Goal: Information Seeking & Learning: Compare options

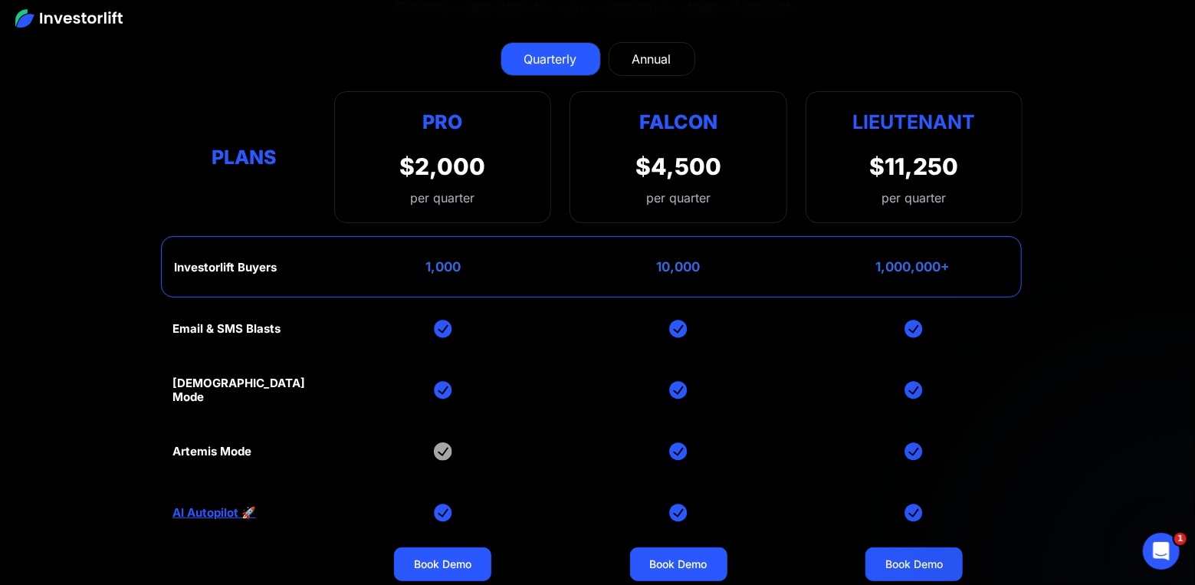
scroll to position [6256, 0]
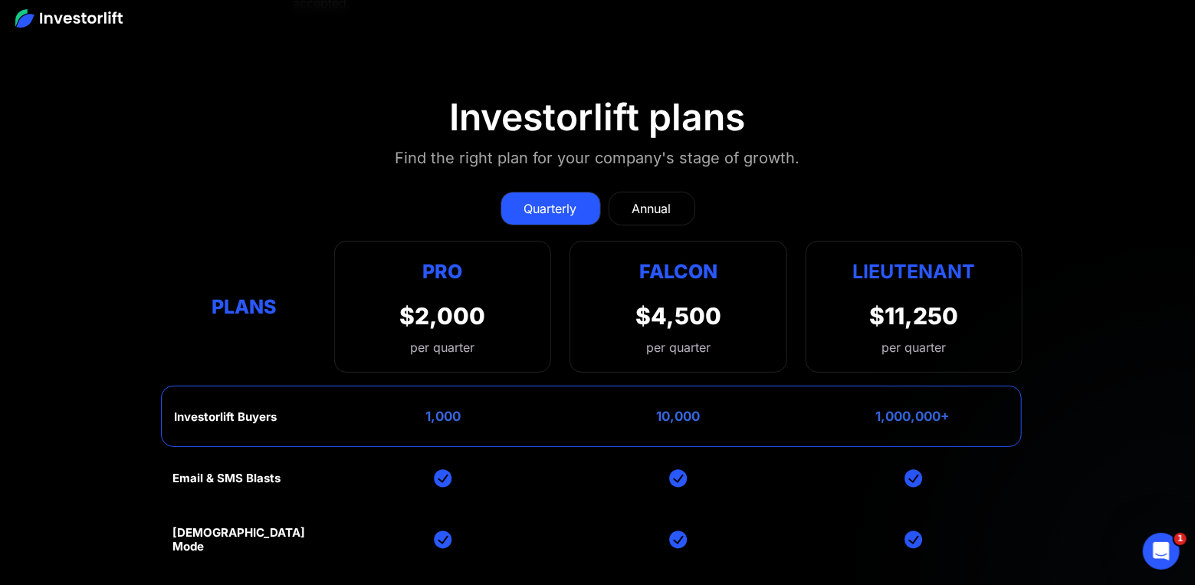
click at [640, 199] on div "Annual" at bounding box center [652, 208] width 39 height 18
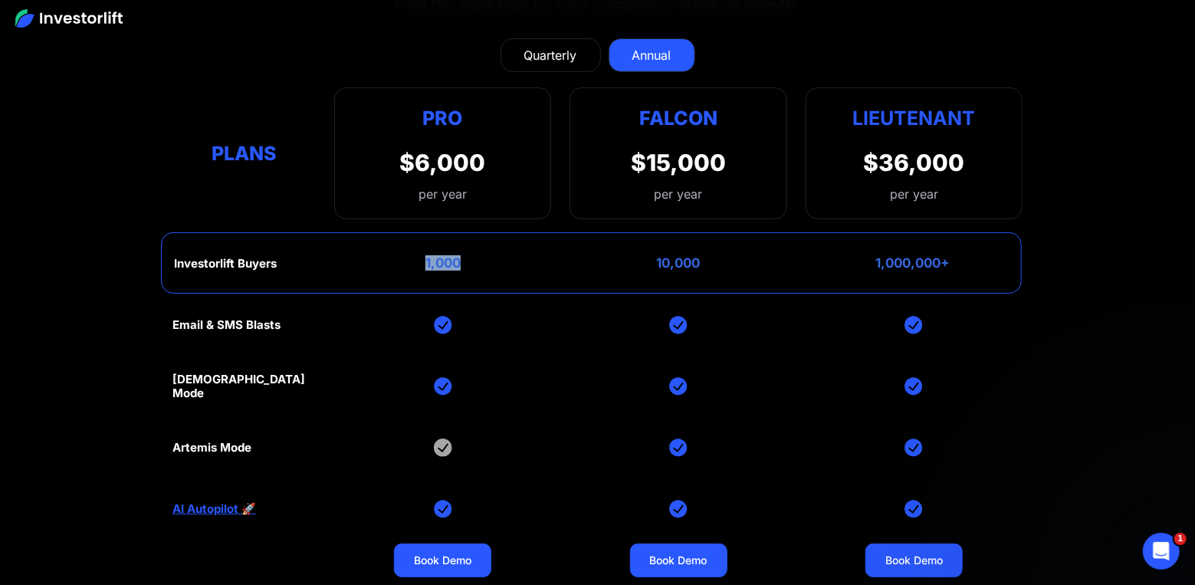
drag, startPoint x: 428, startPoint y: 228, endPoint x: 465, endPoint y: 226, distance: 36.9
click at [465, 232] on div "Investorlift Buyers 1,000 10,000 1,000,000+" at bounding box center [591, 262] width 861 height 61
click at [478, 232] on div "Investorlift Buyers 1,000 10,000 1,000,000+" at bounding box center [591, 262] width 861 height 61
drag, startPoint x: 172, startPoint y: 415, endPoint x: 455, endPoint y: 422, distance: 283.0
click at [455, 422] on section "Investorlift plans Find the right plan for your company's stage of growth. Quar…" at bounding box center [597, 322] width 1195 height 834
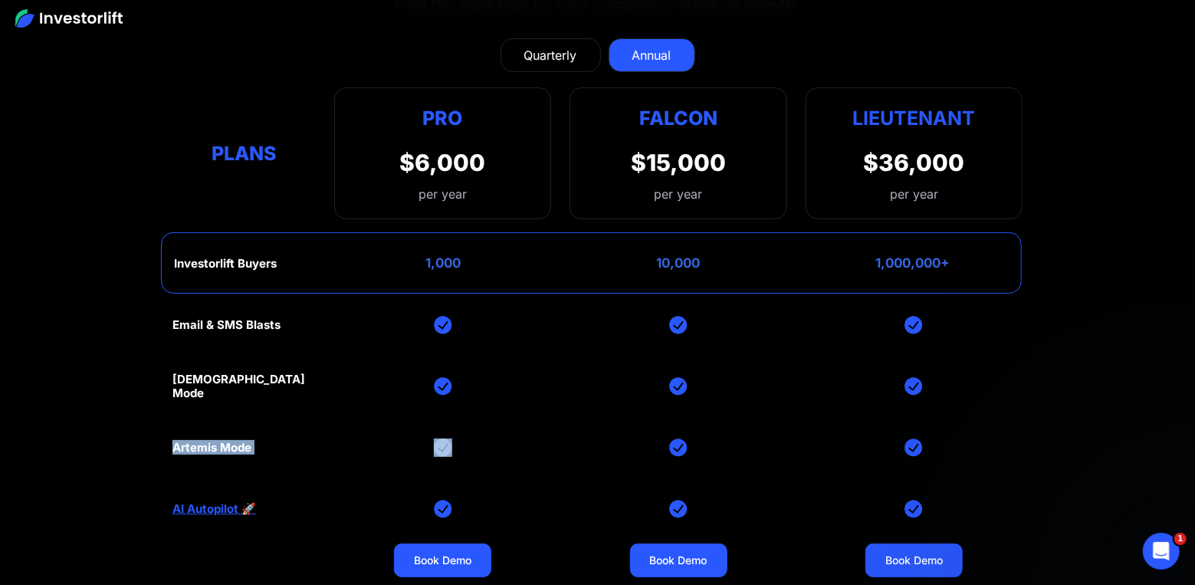
click at [514, 412] on div "Email & SMS Blasts God Mode Artemis Mode AI Autopilot 🚀 Book Demo Book Demo Boo…" at bounding box center [598, 508] width 850 height 429
drag, startPoint x: 168, startPoint y: 350, endPoint x: 251, endPoint y: 353, distance: 82.8
click at [251, 353] on section "Investorlift plans Find the right plan for your company's stage of growth. Quar…" at bounding box center [597, 322] width 1195 height 834
click at [281, 353] on div "Email & SMS Blasts God Mode Artemis Mode AI Autopilot 🚀 Book Demo Book Demo Boo…" at bounding box center [598, 508] width 850 height 429
drag, startPoint x: 652, startPoint y: 231, endPoint x: 698, endPoint y: 230, distance: 46.0
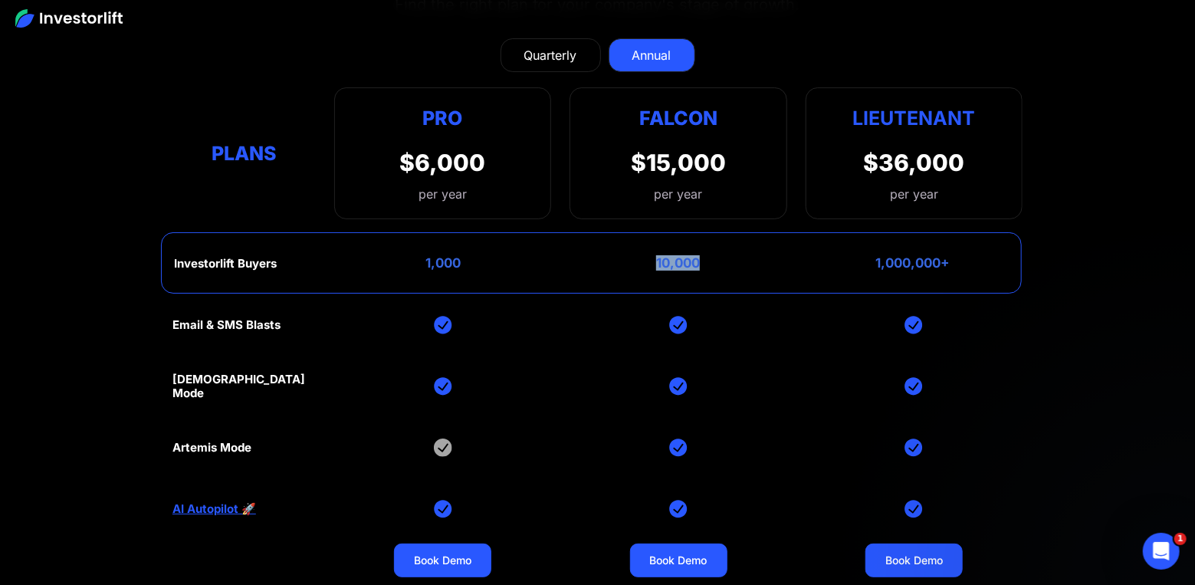
click at [698, 232] on div "Investorlift Buyers 1,000 10,000 1,000,000+" at bounding box center [591, 262] width 861 height 61
click at [721, 232] on div "Investorlift Buyers 1,000 10,000 1,000,000+" at bounding box center [591, 262] width 861 height 61
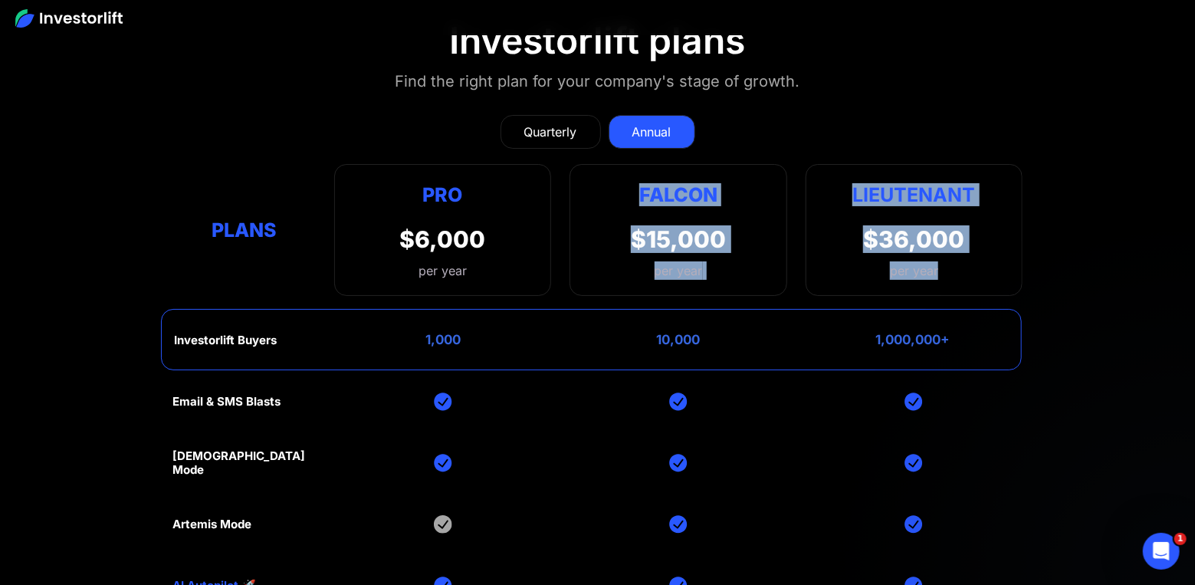
drag, startPoint x: 635, startPoint y: 158, endPoint x: 957, endPoint y: 250, distance: 334.9
click at [957, 250] on div "Plans Pro $6,000 per year Pro Falcon Ltnt. Users 3 10 Unltd Buyer Limit 100k 50…" at bounding box center [598, 230] width 850 height 132
click at [1027, 237] on section "Investorlift plans Find the right plan for your company's stage of growth. Quar…" at bounding box center [597, 399] width 1195 height 834
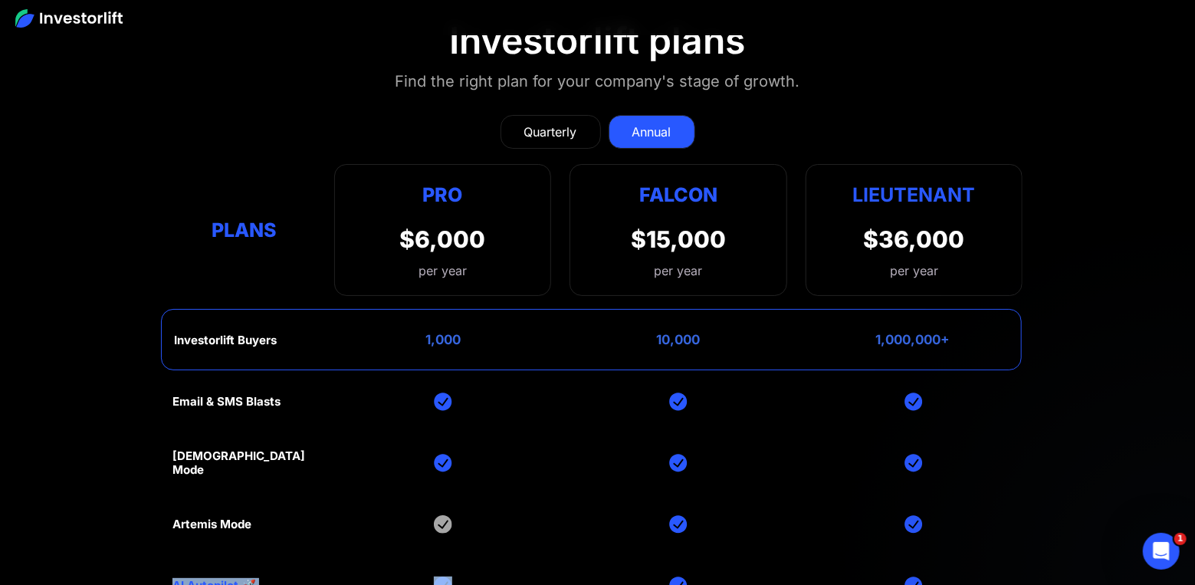
drag, startPoint x: 125, startPoint y: 555, endPoint x: 455, endPoint y: 549, distance: 329.7
click at [455, 549] on section "Investorlift plans Find the right plan for your company's stage of growth. Quar…" at bounding box center [597, 399] width 1195 height 834
click at [475, 546] on div "Email & SMS Blasts God Mode Artemis Mode AI Autopilot 🚀 Book Demo Book Demo Boo…" at bounding box center [598, 585] width 850 height 429
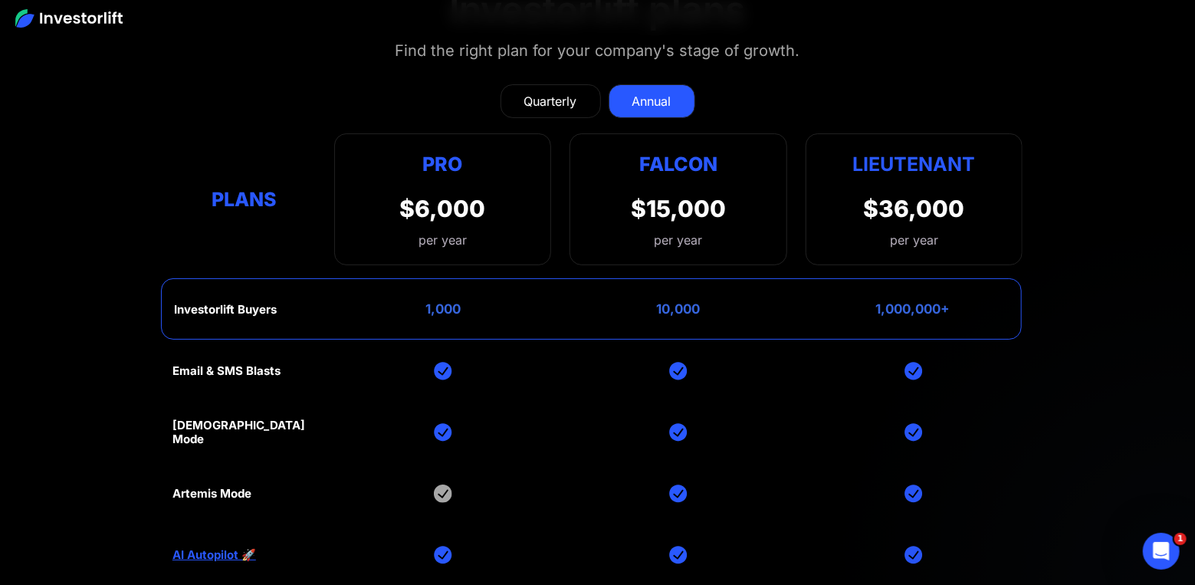
scroll to position [6256, 0]
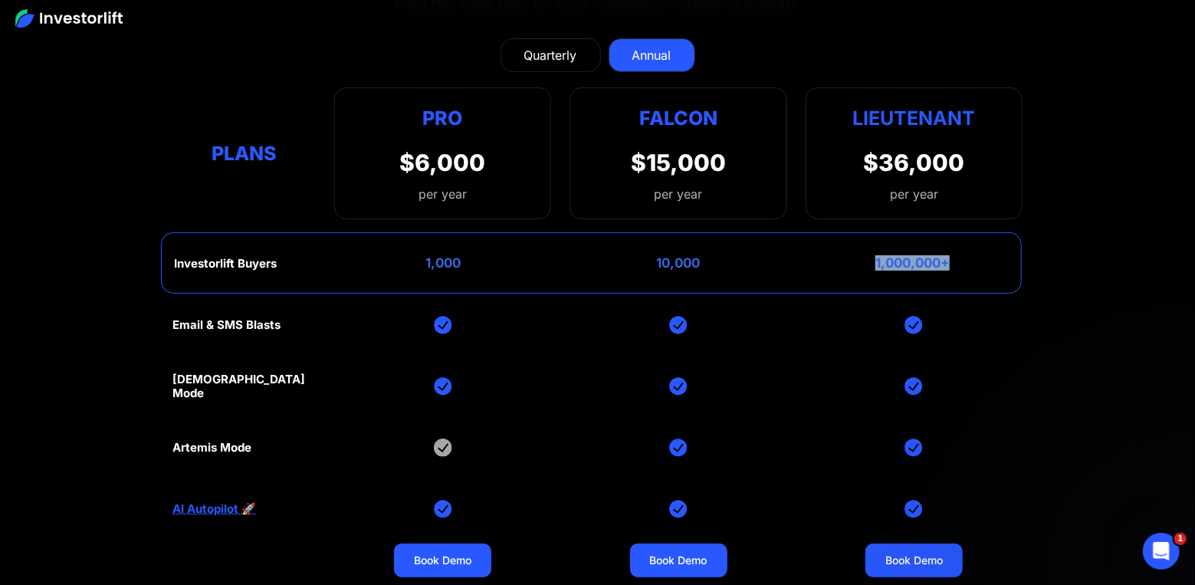
drag, startPoint x: 879, startPoint y: 228, endPoint x: 994, endPoint y: 232, distance: 115.8
click at [994, 232] on div "Investorlift Buyers 1,000 10,000 1,000,000+" at bounding box center [591, 262] width 861 height 61
click at [956, 243] on div "Investorlift Buyers 1,000 10,000 1,000,000+" at bounding box center [591, 262] width 861 height 61
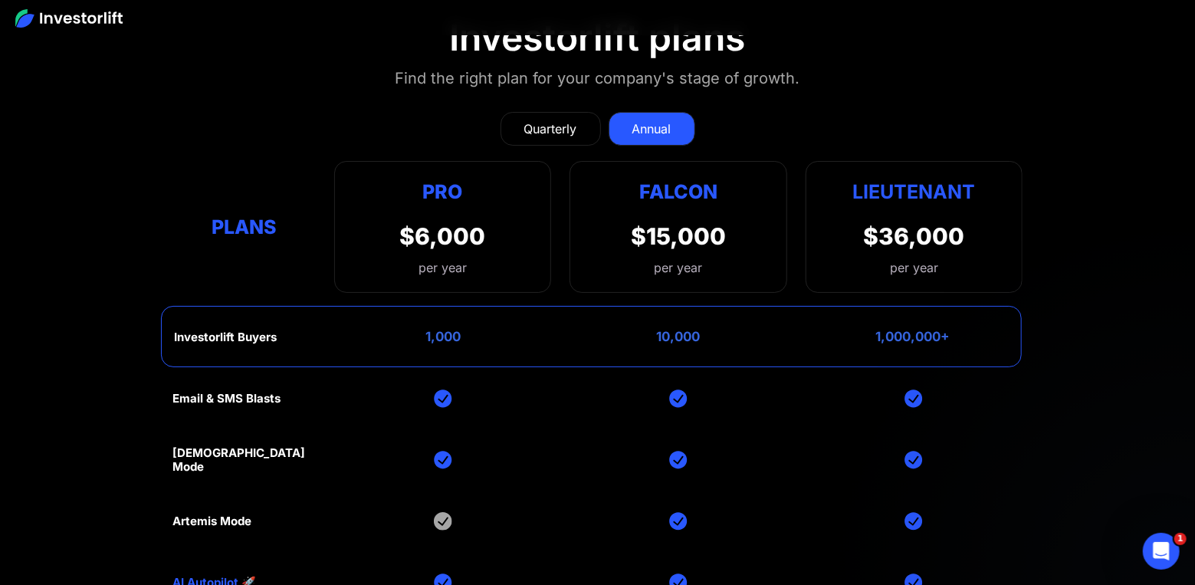
scroll to position [6179, 0]
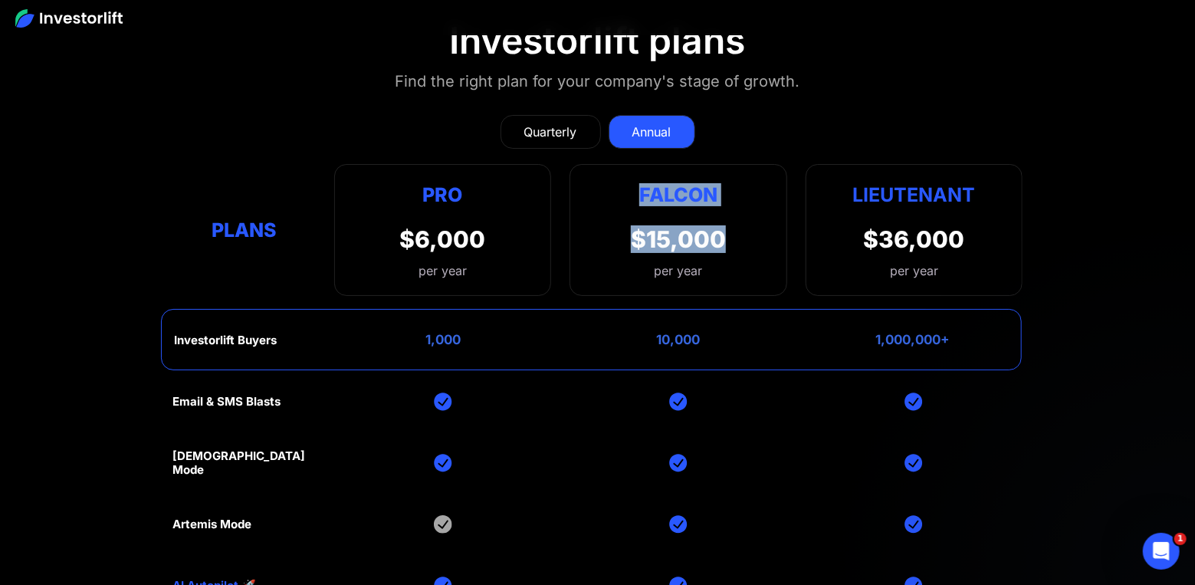
drag, startPoint x: 636, startPoint y: 159, endPoint x: 748, endPoint y: 247, distance: 142.0
click at [748, 247] on div "Falcon $15,000 per year" at bounding box center [678, 230] width 217 height 132
click at [840, 168] on div "Lieutenant $36,000 per year" at bounding box center [914, 230] width 217 height 132
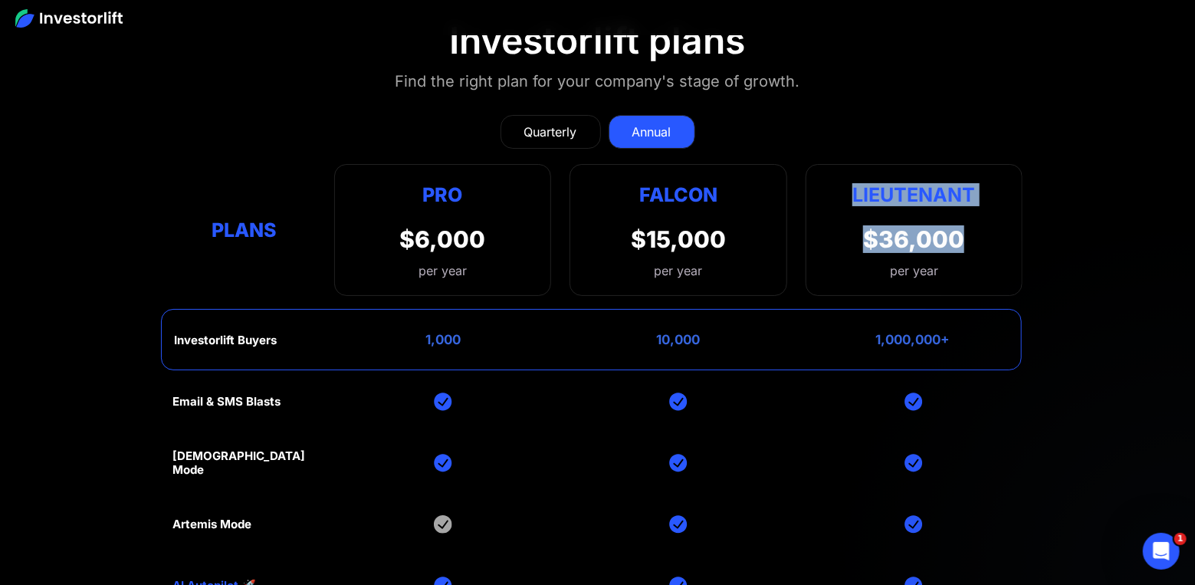
drag, startPoint x: 846, startPoint y: 156, endPoint x: 974, endPoint y: 202, distance: 135.1
click at [974, 202] on div "Lieutenant $36,000 per year" at bounding box center [914, 230] width 217 height 132
click at [1013, 212] on div "Lieutenant $36,000 per year" at bounding box center [914, 230] width 217 height 132
drag, startPoint x: 847, startPoint y: 164, endPoint x: 976, endPoint y: 216, distance: 139.0
click at [976, 216] on div "Lieutenant $36,000 per year" at bounding box center [914, 230] width 217 height 132
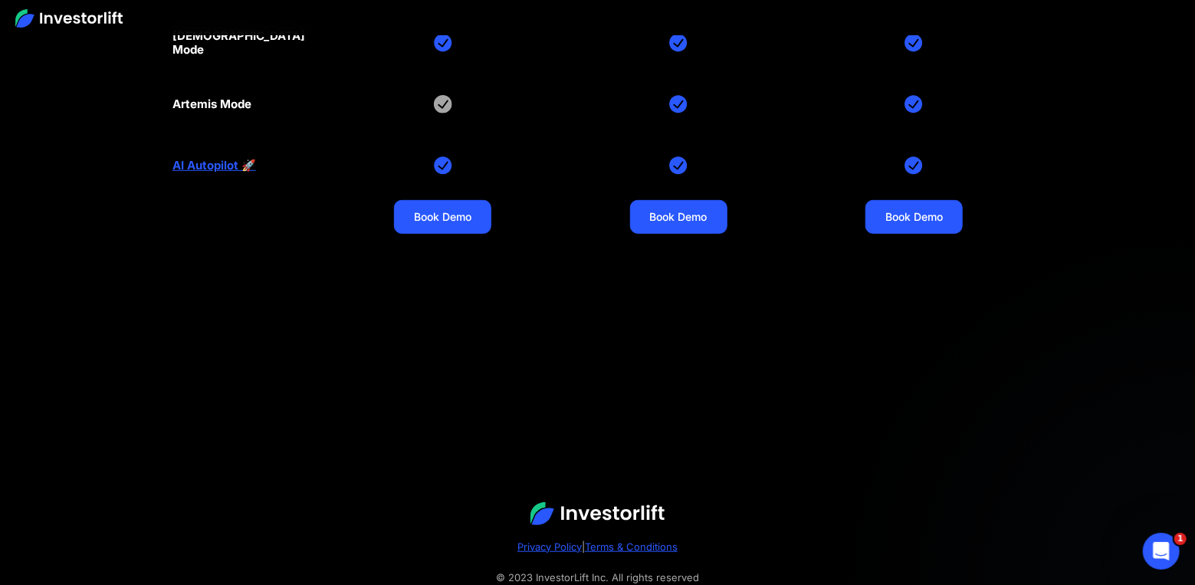
scroll to position [6233, 0]
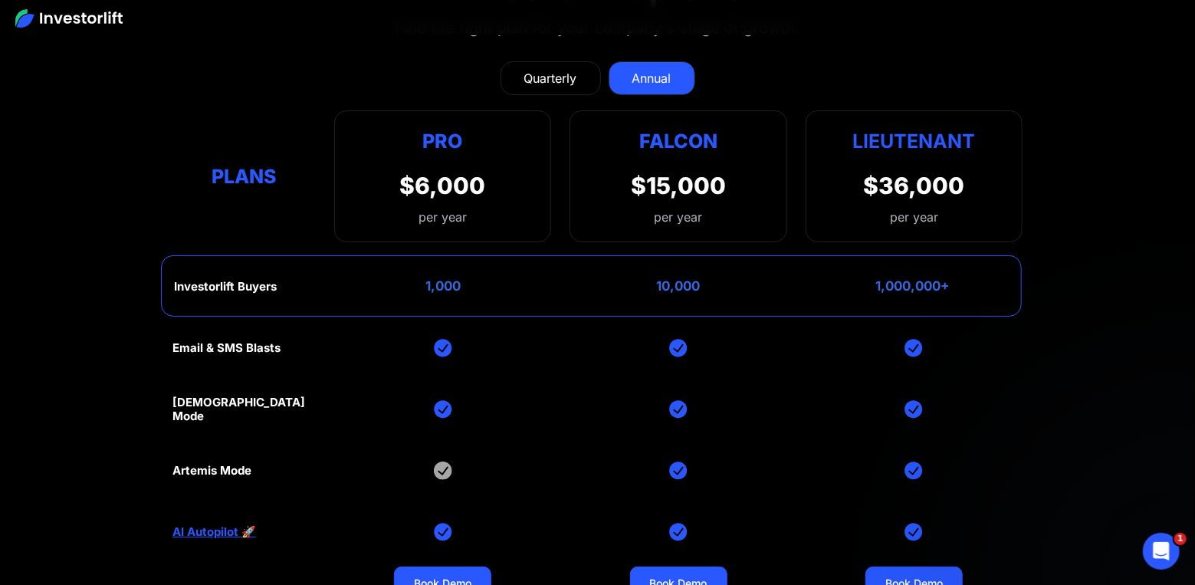
click at [114, 357] on section "Investorlift plans Find the right plan for your company's stage of growth. Quar…" at bounding box center [597, 345] width 1195 height 834
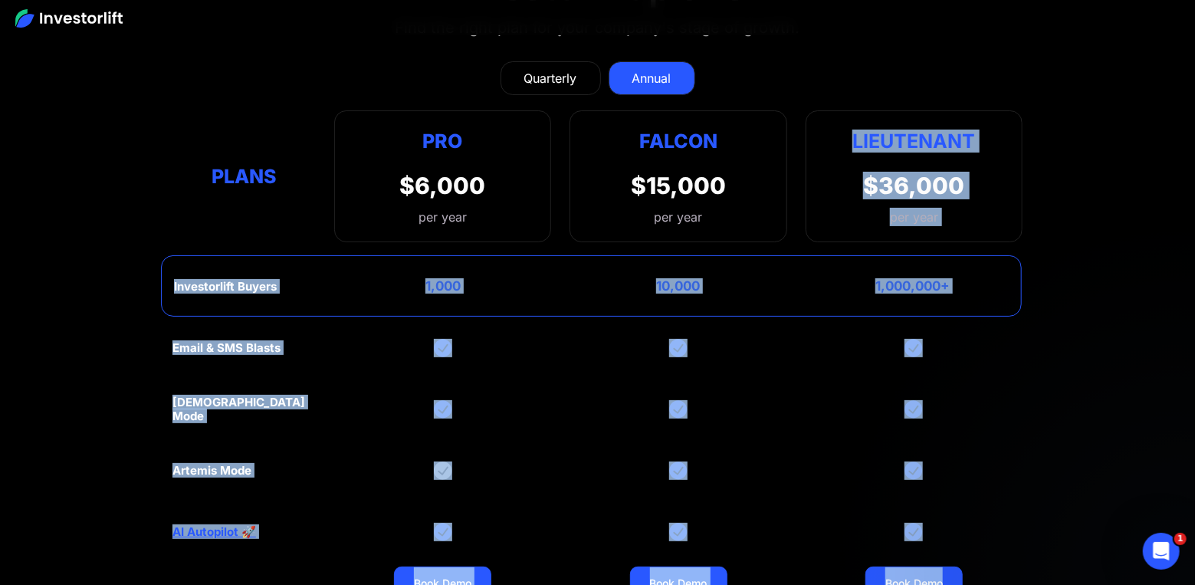
drag, startPoint x: 853, startPoint y: 101, endPoint x: 974, endPoint y: 508, distance: 424.7
click at [974, 508] on div "Quarterly Annual Plans Pro $2,000 per quarter Pro Falcon Ltnt. Users 3 10 Unltd…" at bounding box center [598, 396] width 850 height 701
click at [974, 508] on div "Email & SMS Blasts God Mode Artemis Mode AI Autopilot 🚀 Book Demo Book Demo Boo…" at bounding box center [598, 531] width 850 height 429
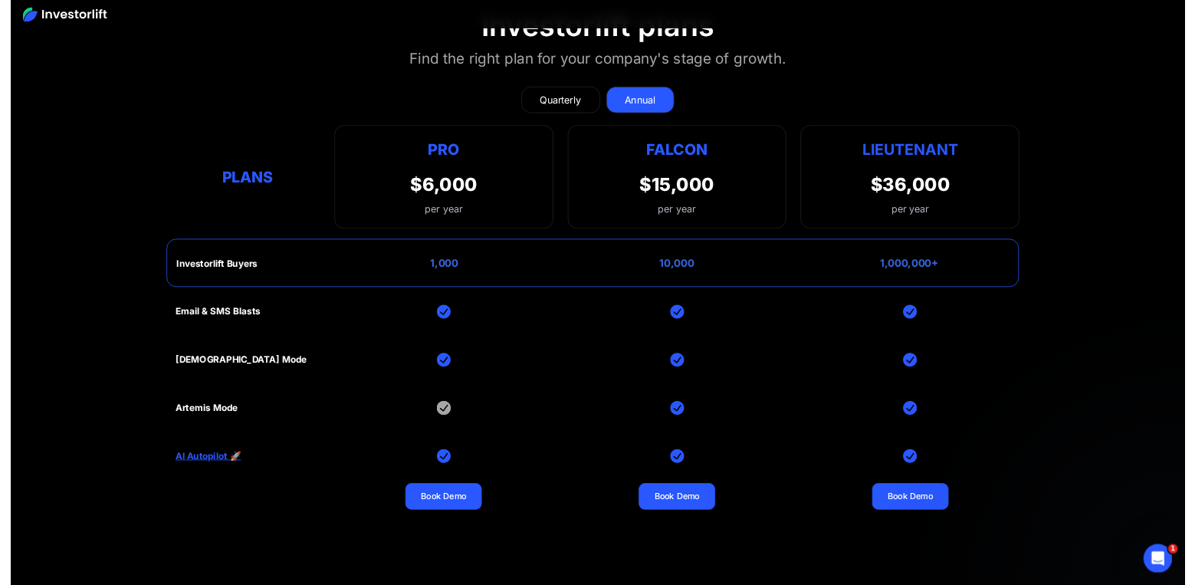
scroll to position [6188, 0]
